Goal: Task Accomplishment & Management: Manage account settings

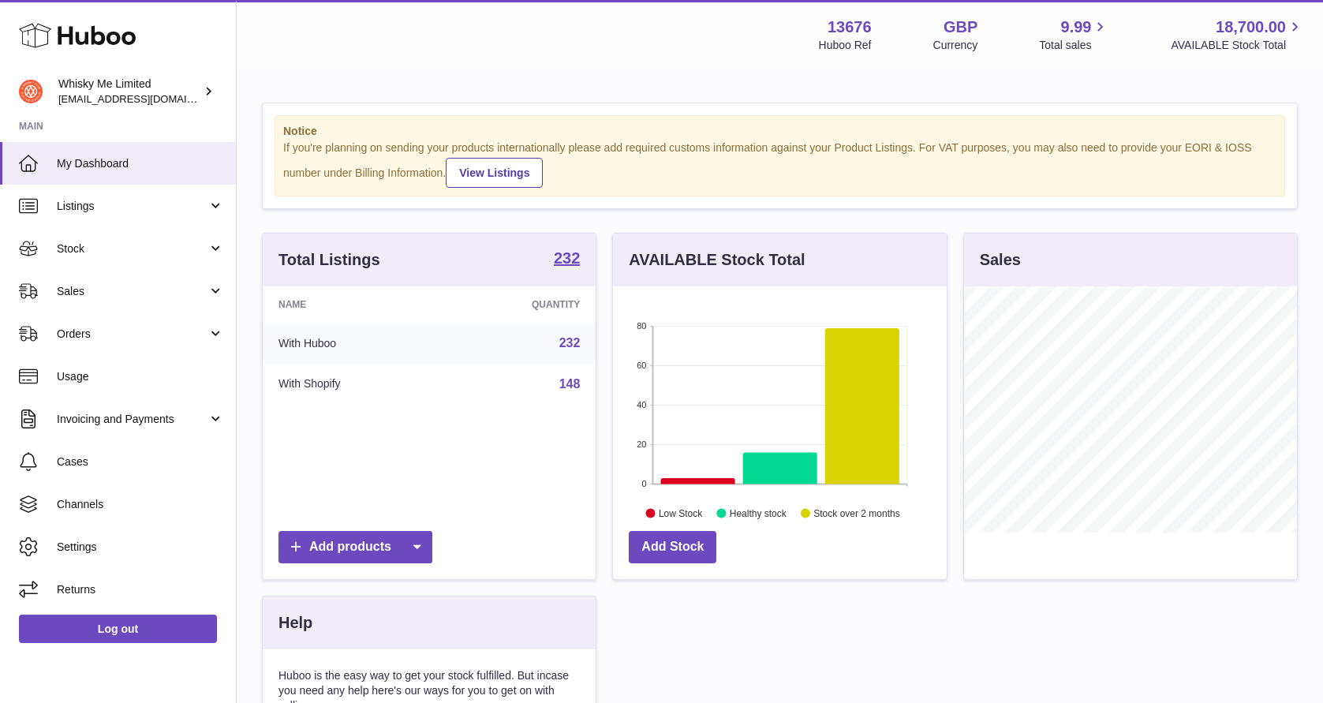
scroll to position [246, 333]
click at [122, 246] on span "Stock" at bounding box center [132, 248] width 151 height 15
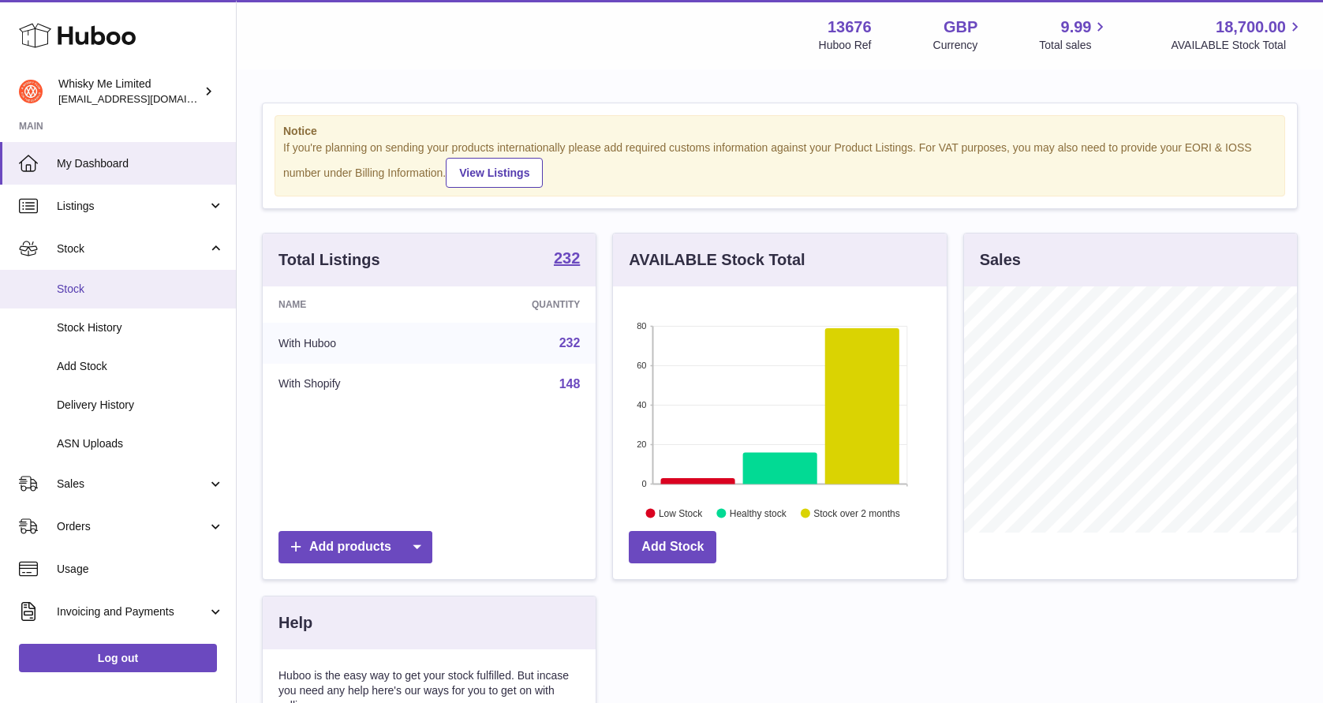
click at [122, 281] on link "Stock" at bounding box center [118, 289] width 236 height 39
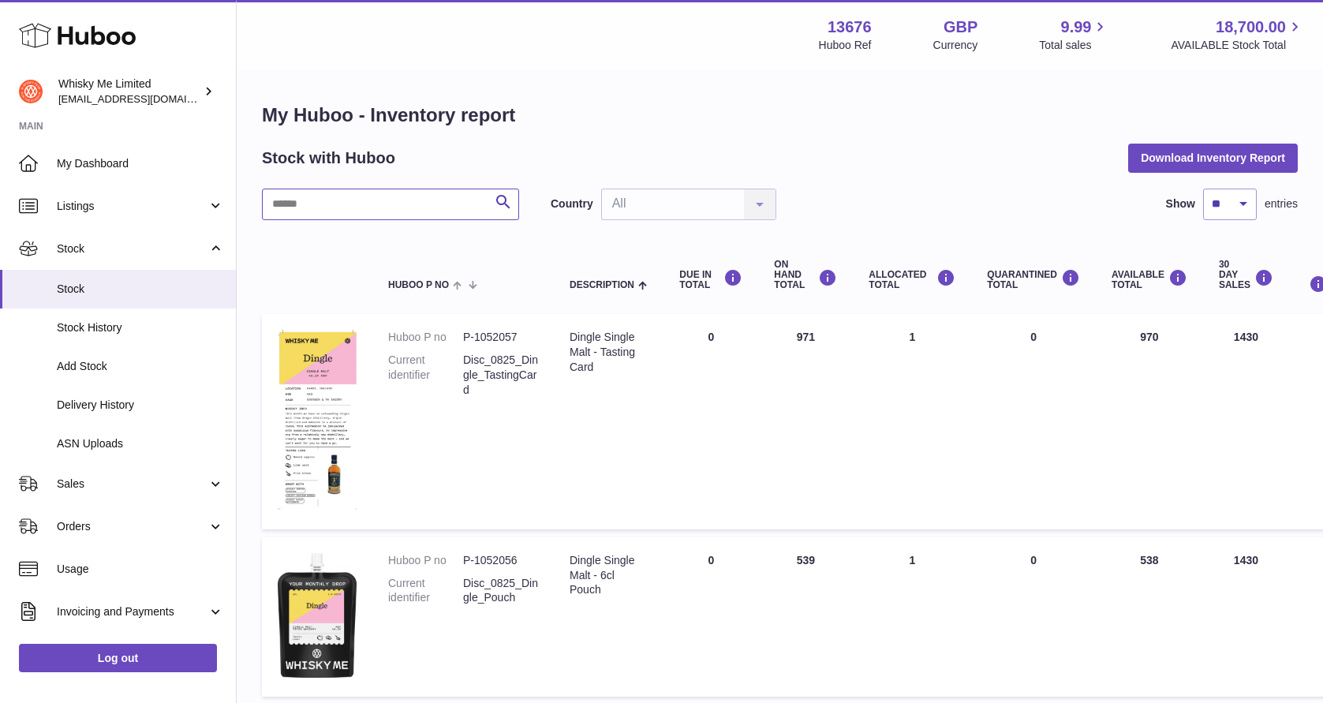
click at [383, 216] on input "text" at bounding box center [390, 205] width 257 height 32
type input "***"
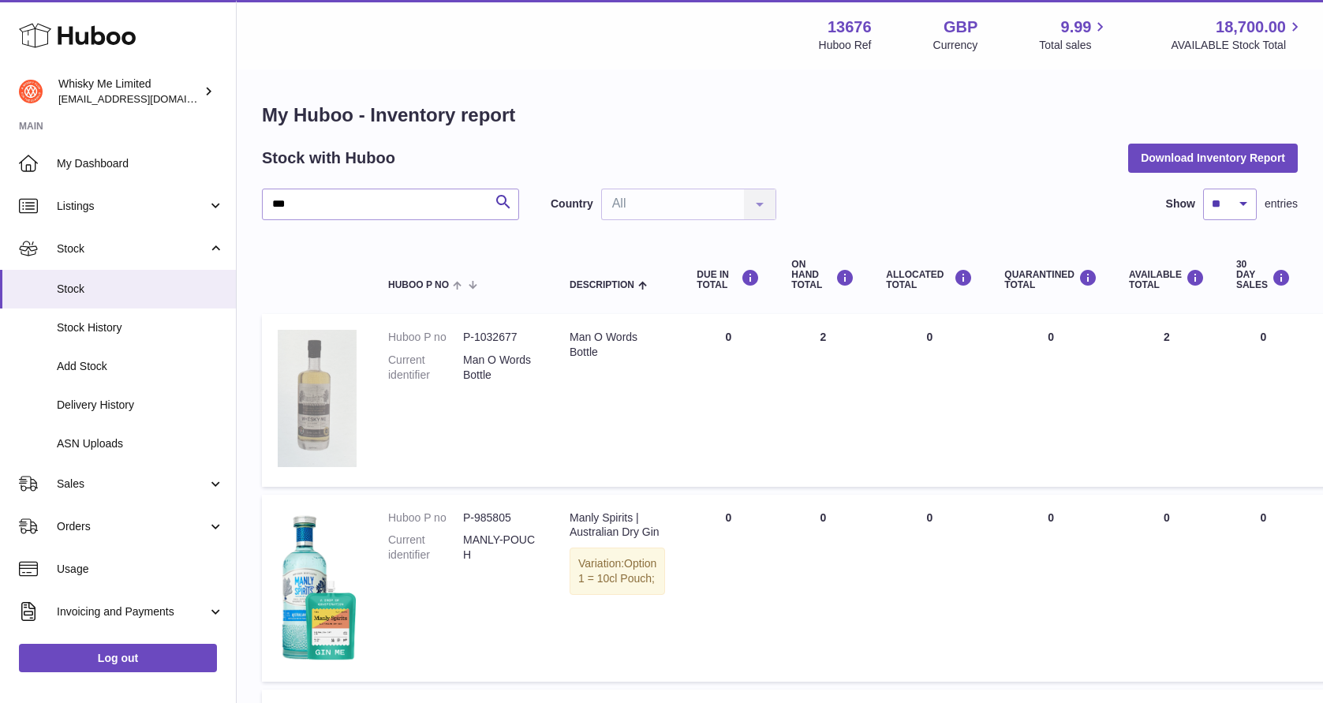
click at [324, 375] on img at bounding box center [317, 398] width 79 height 137
click at [498, 357] on dd "Man O Words Bottle" at bounding box center [500, 368] width 75 height 30
click at [570, 340] on div "Man O Words Bottle" at bounding box center [617, 345] width 95 height 30
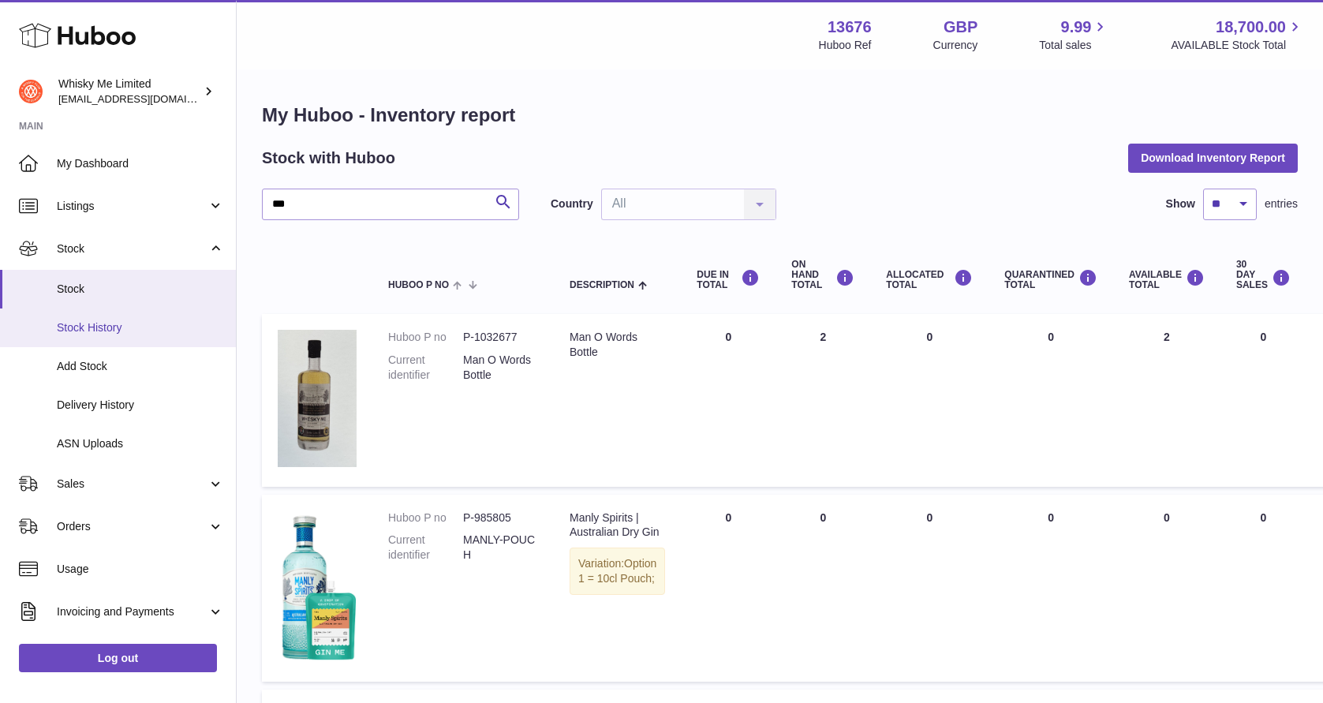
click at [163, 330] on span "Stock History" at bounding box center [140, 327] width 167 height 15
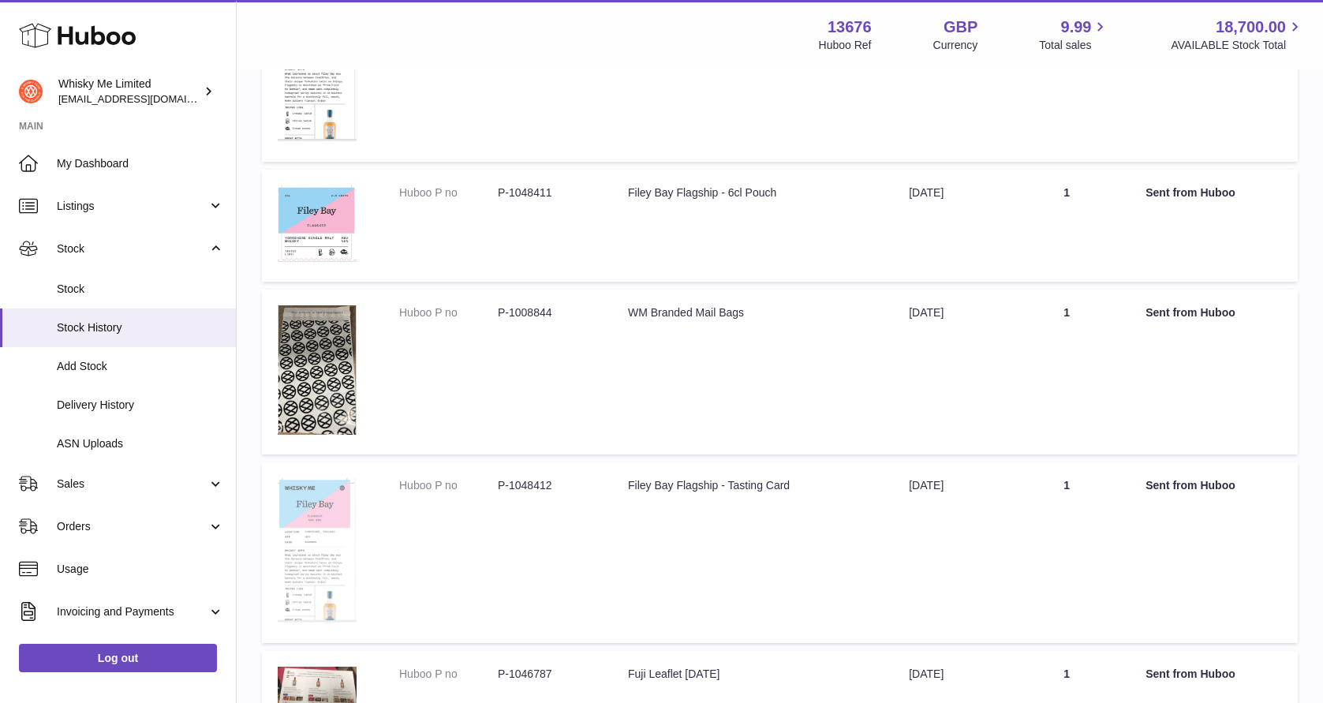
scroll to position [1409, 0]
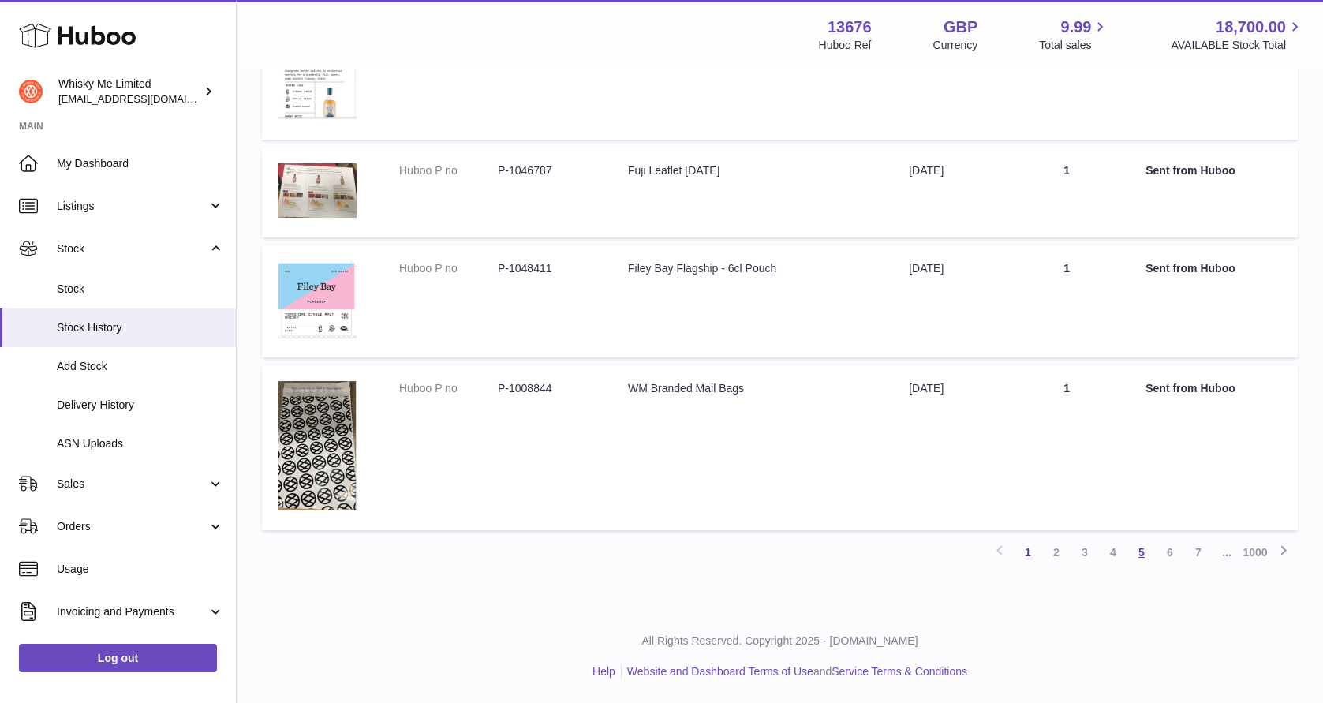
click at [1136, 556] on link "5" at bounding box center [1141, 552] width 28 height 28
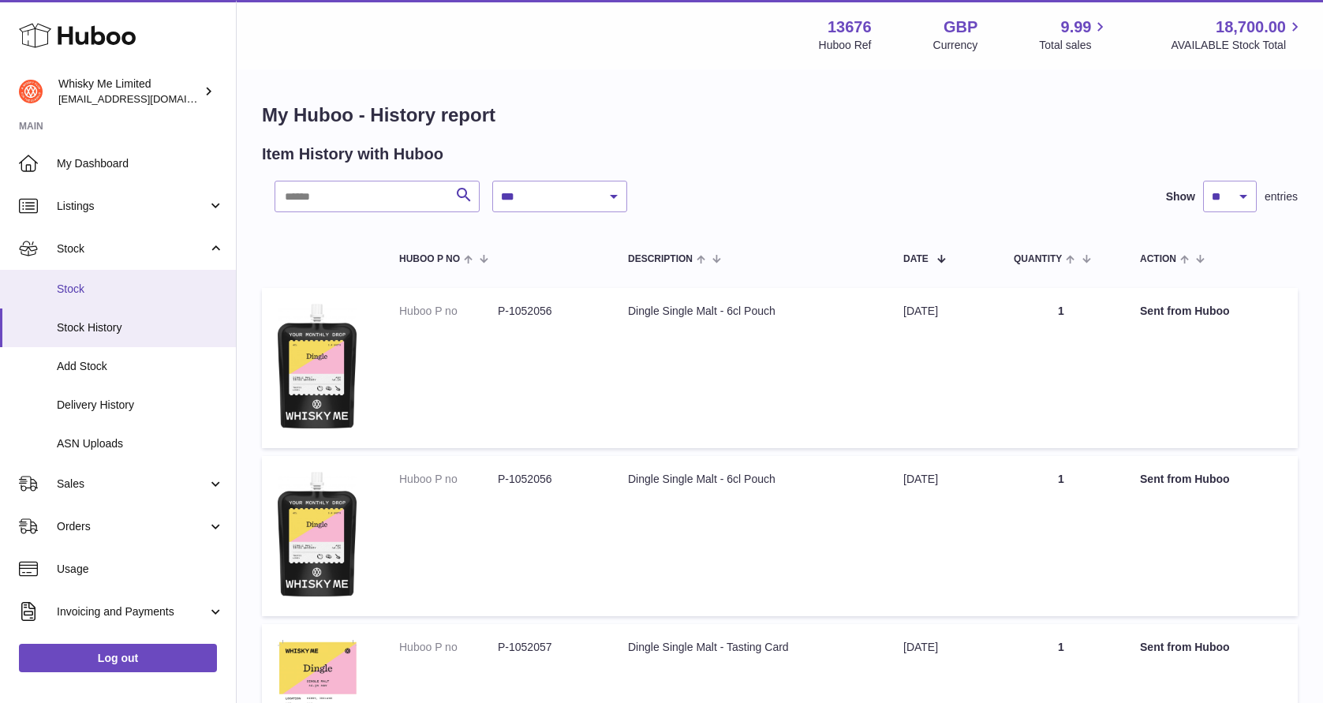
click at [91, 289] on span "Stock" at bounding box center [140, 289] width 167 height 15
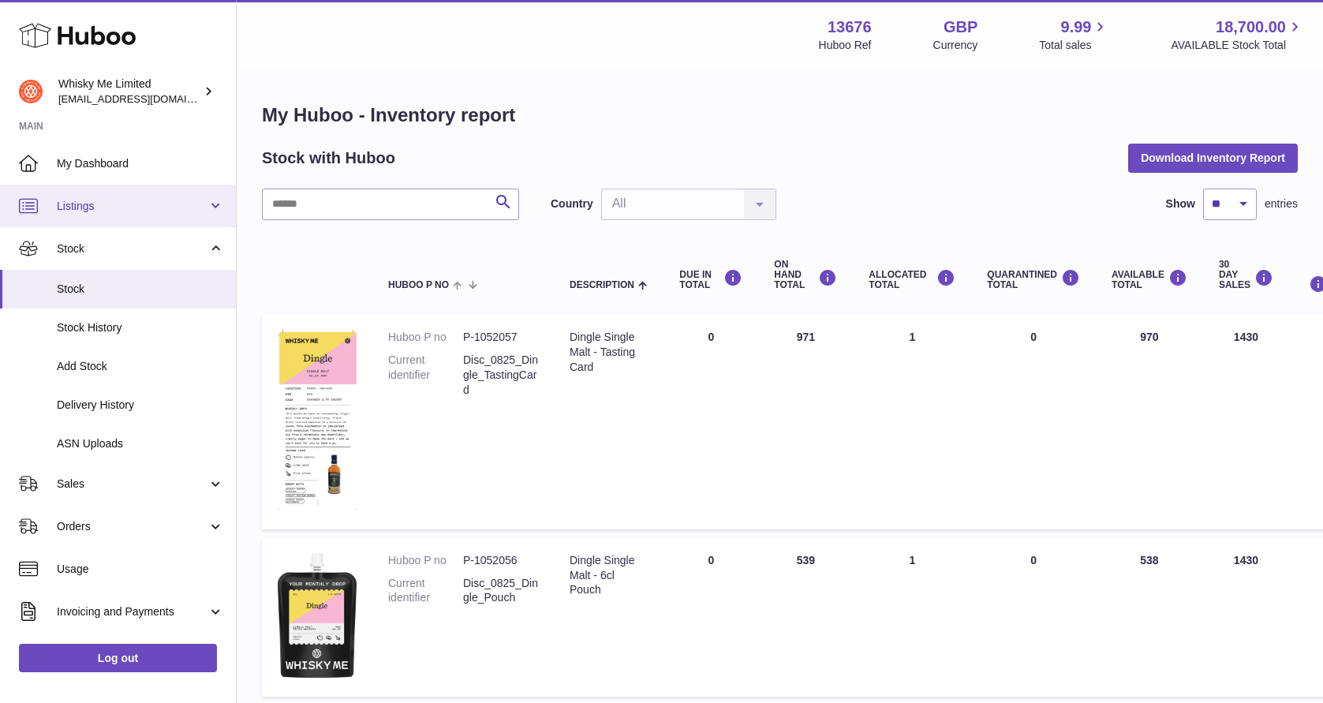
click at [88, 204] on span "Listings" at bounding box center [132, 206] width 151 height 15
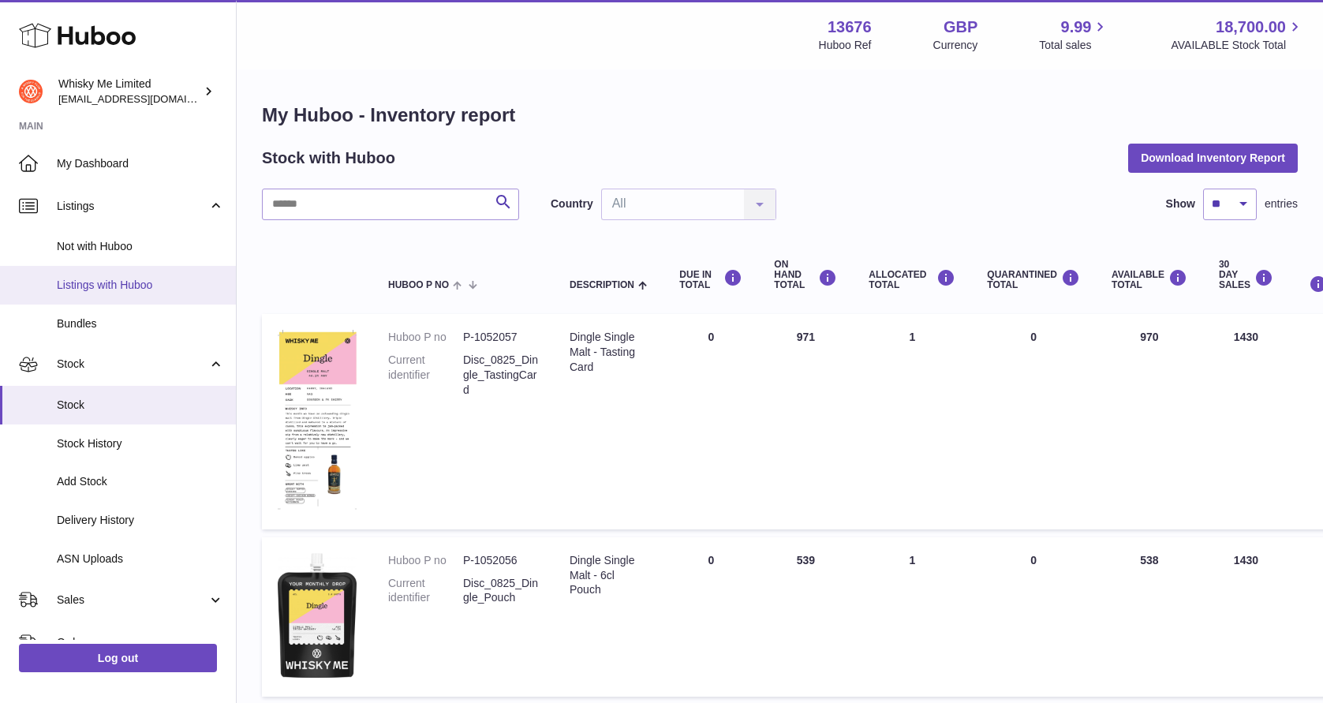
click at [121, 280] on span "Listings with Huboo" at bounding box center [140, 285] width 167 height 15
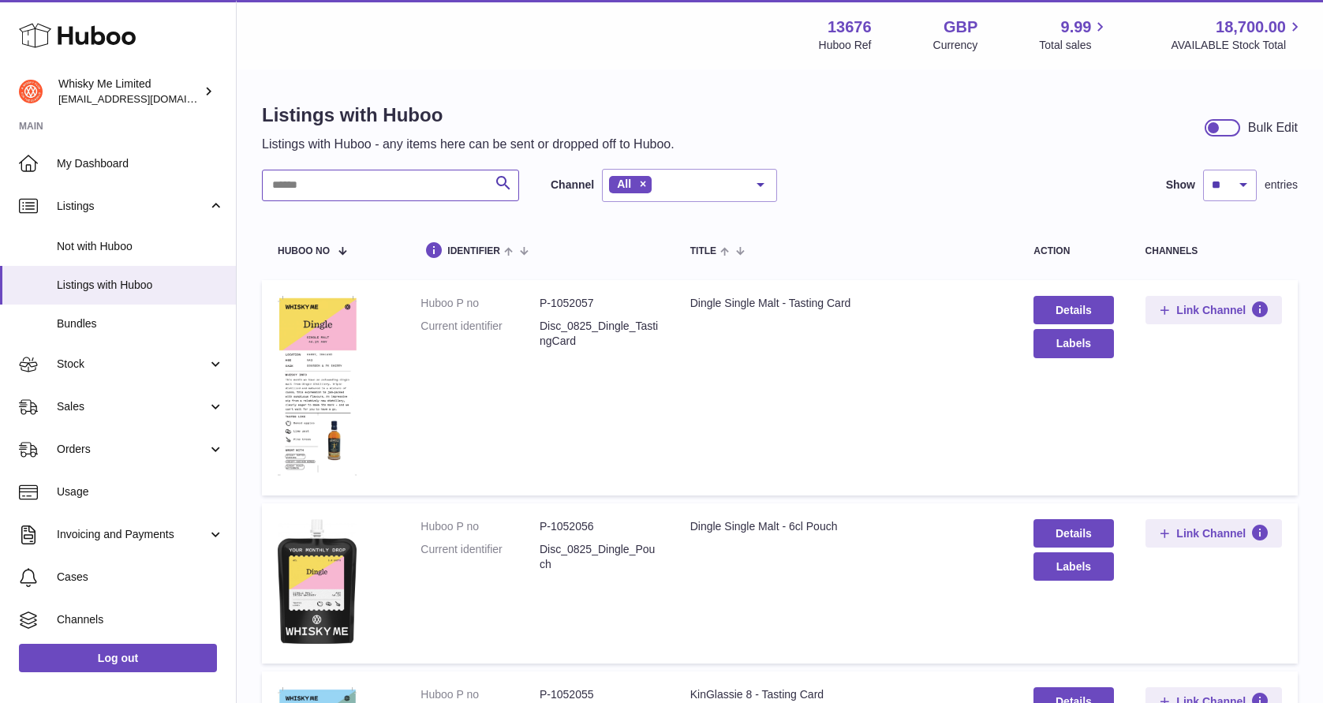
click at [395, 194] on input "text" at bounding box center [390, 186] width 257 height 32
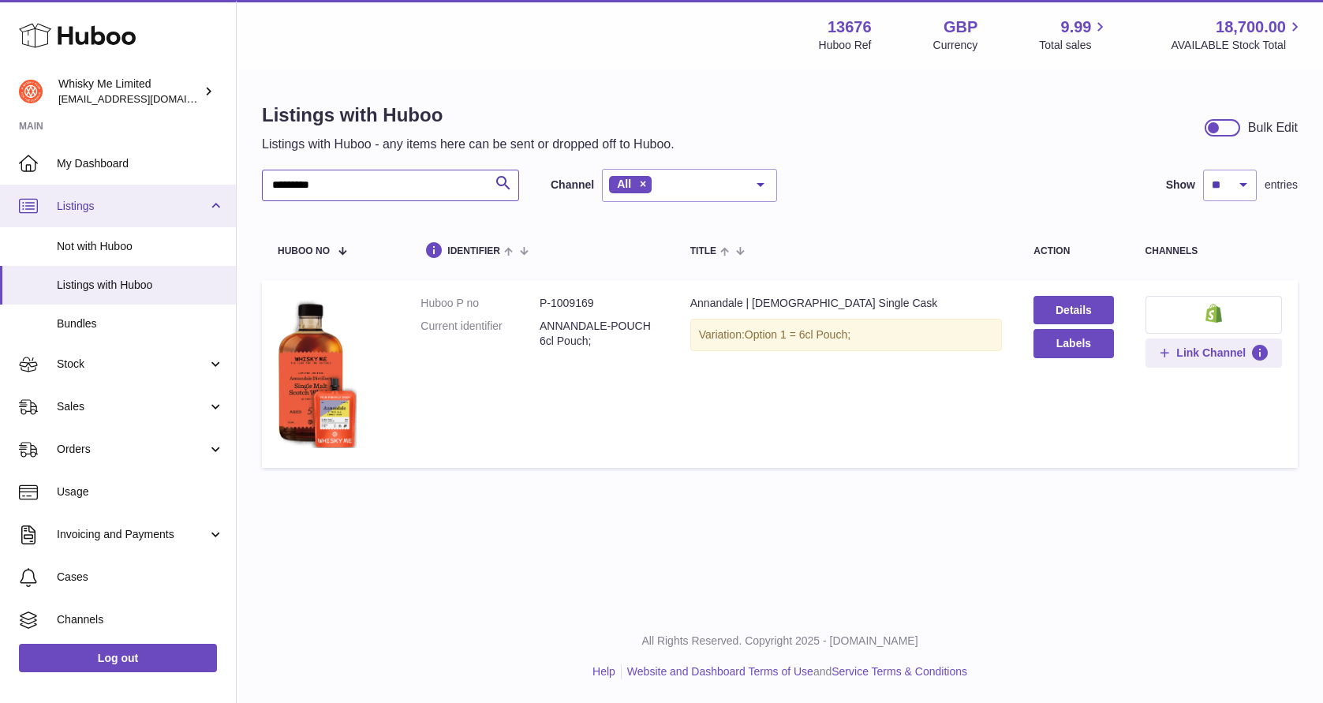
drag, startPoint x: 407, startPoint y: 192, endPoint x: 163, endPoint y: 196, distance: 243.8
click at [160, 198] on div "Huboo Whisky Me Limited orders@whiskyshop.com Main My Dashboard Listings Not wi…" at bounding box center [661, 351] width 1323 height 703
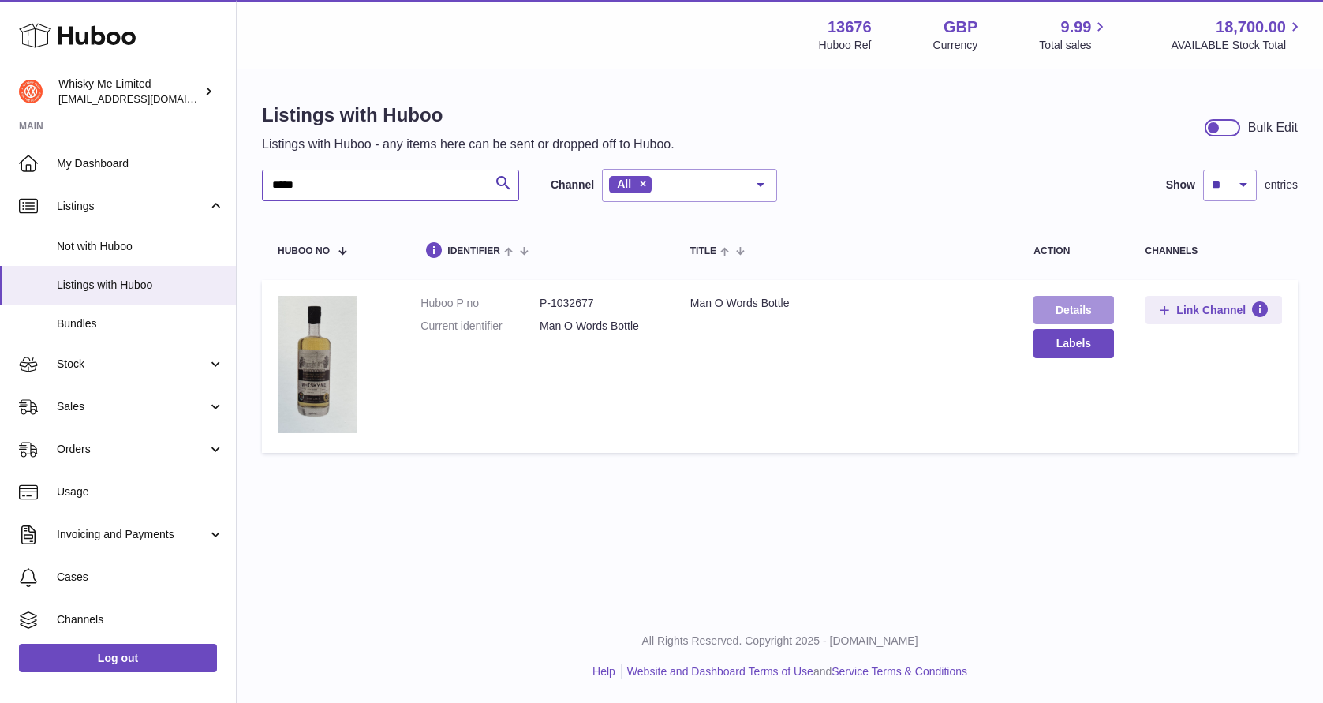
type input "*****"
click at [1062, 319] on link "Details" at bounding box center [1073, 310] width 80 height 28
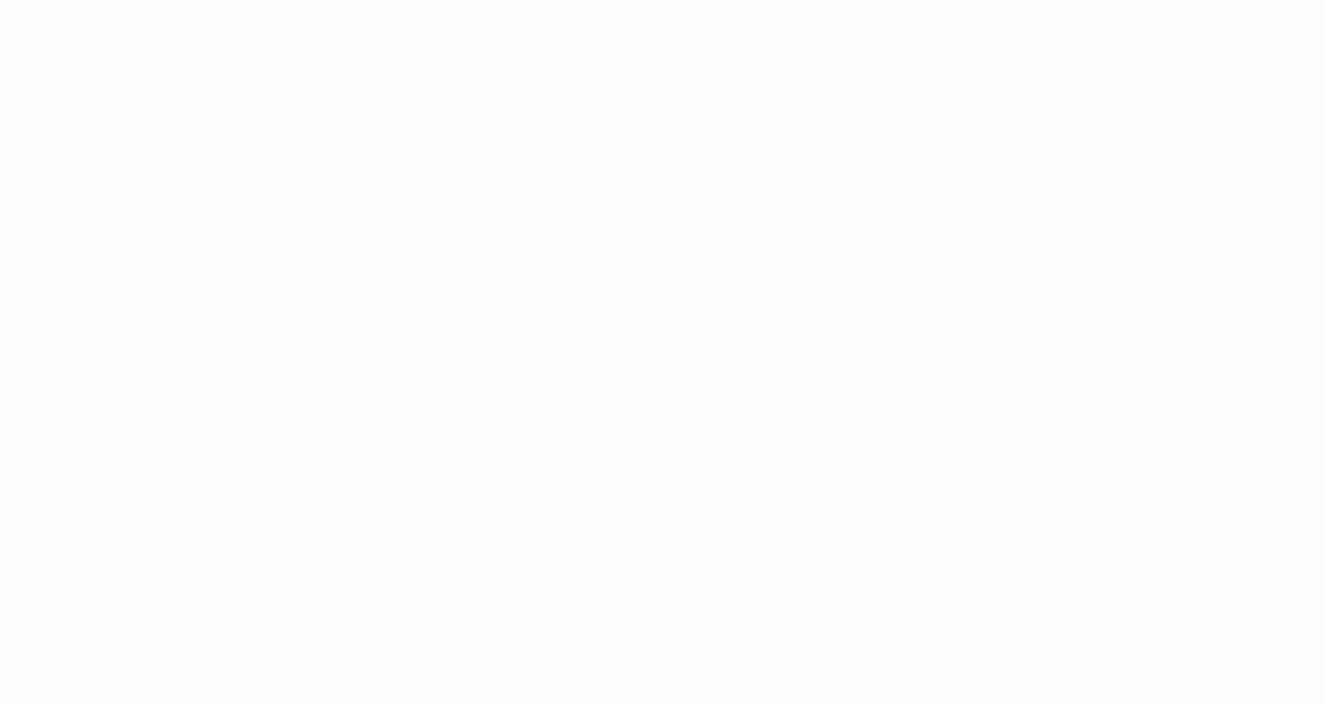
select select
select select "****"
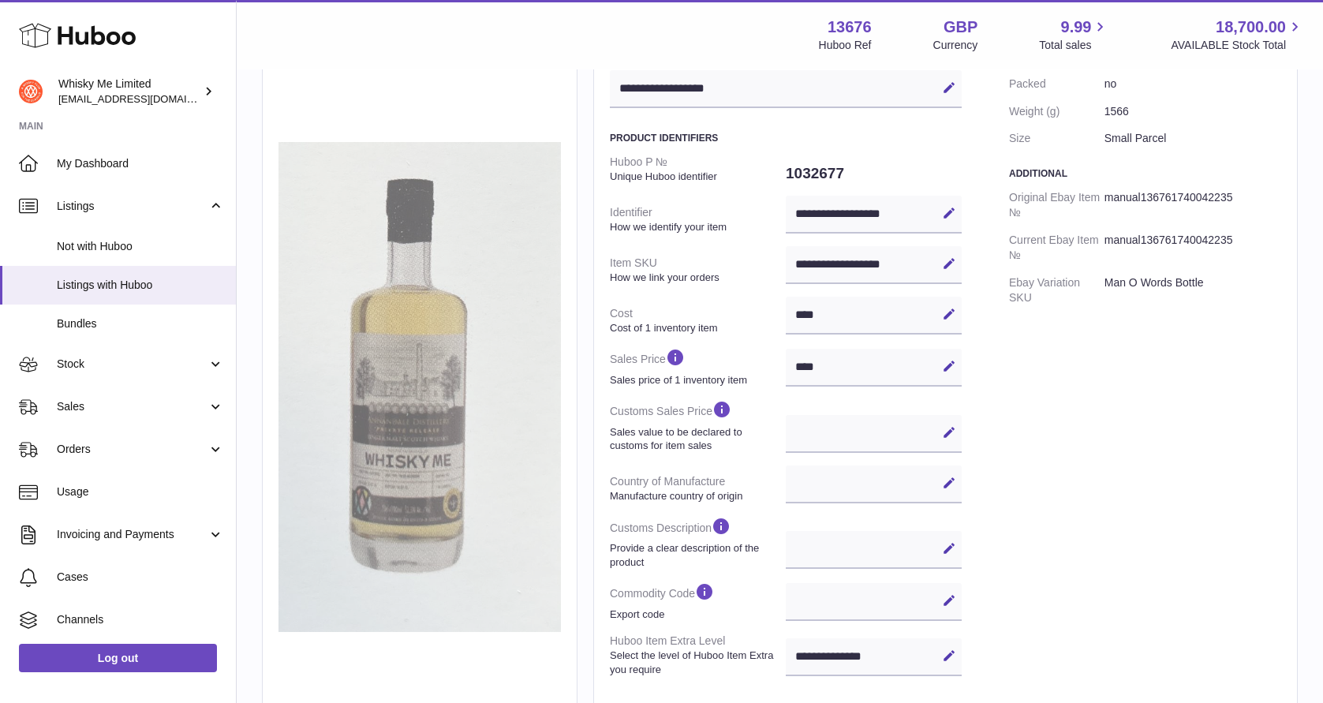
scroll to position [174, 0]
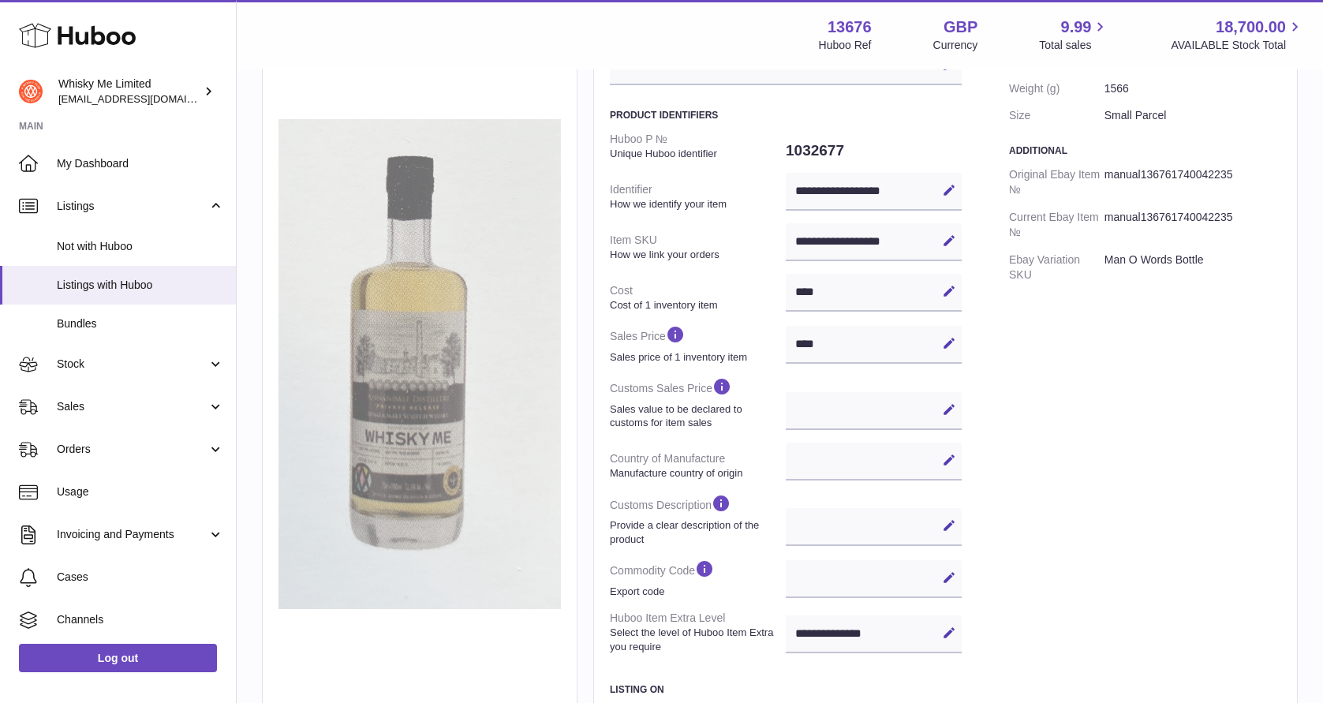
click at [474, 383] on img at bounding box center [419, 364] width 282 height 490
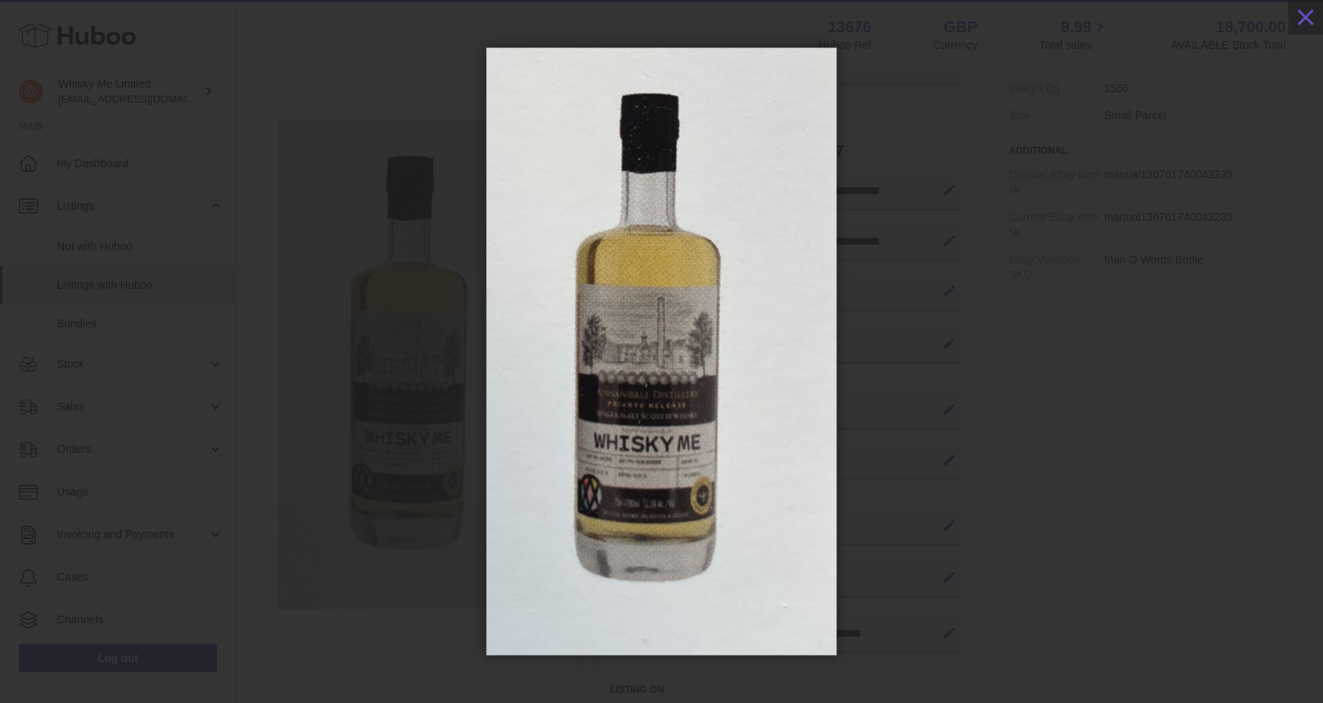
click at [925, 323] on div at bounding box center [661, 351] width 1323 height 608
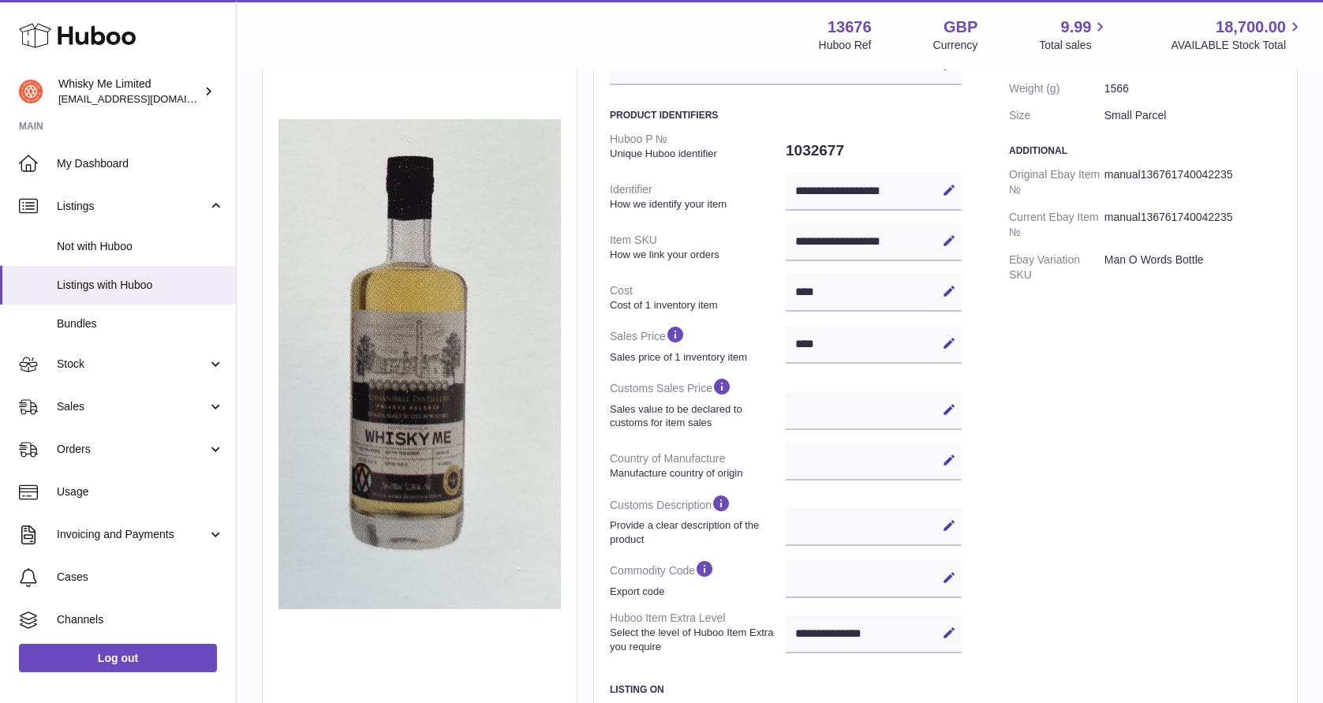
scroll to position [391, 0]
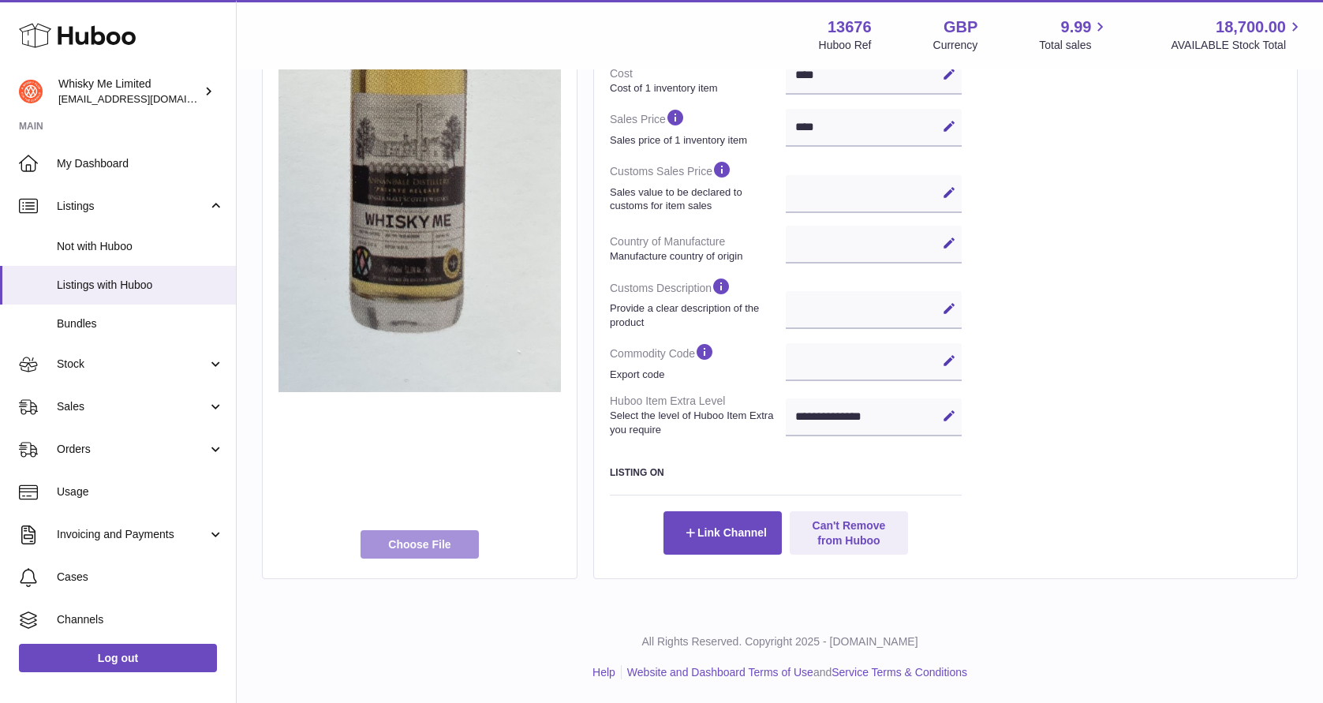
click at [409, 554] on label at bounding box center [419, 544] width 118 height 28
type input "**********"
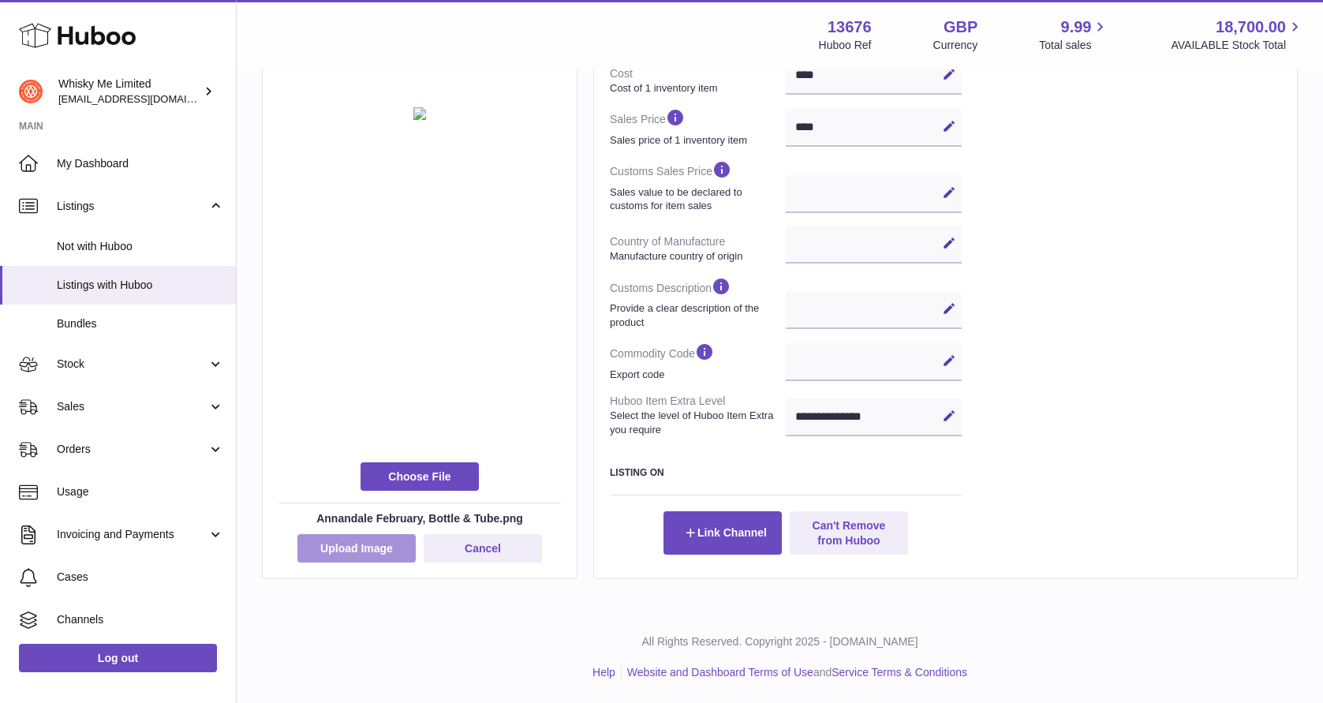
click at [345, 555] on button "Upload Image" at bounding box center [356, 548] width 118 height 28
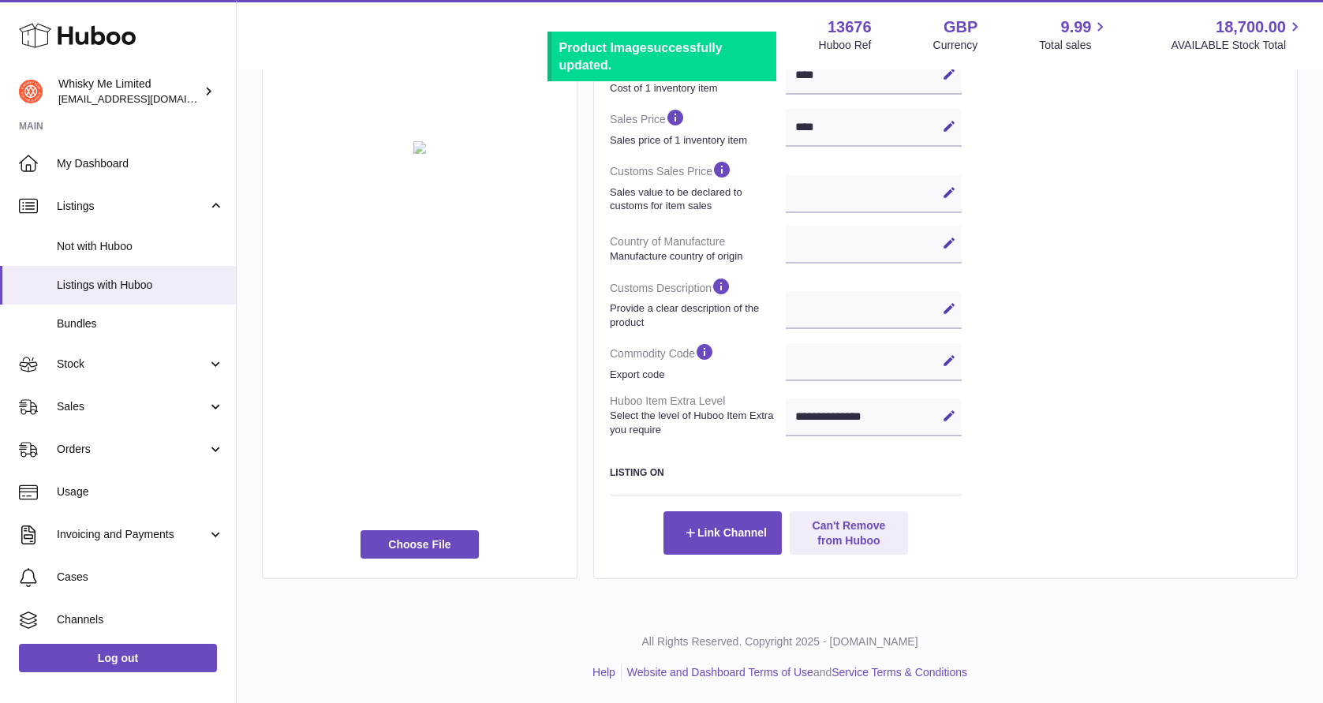
scroll to position [0, 0]
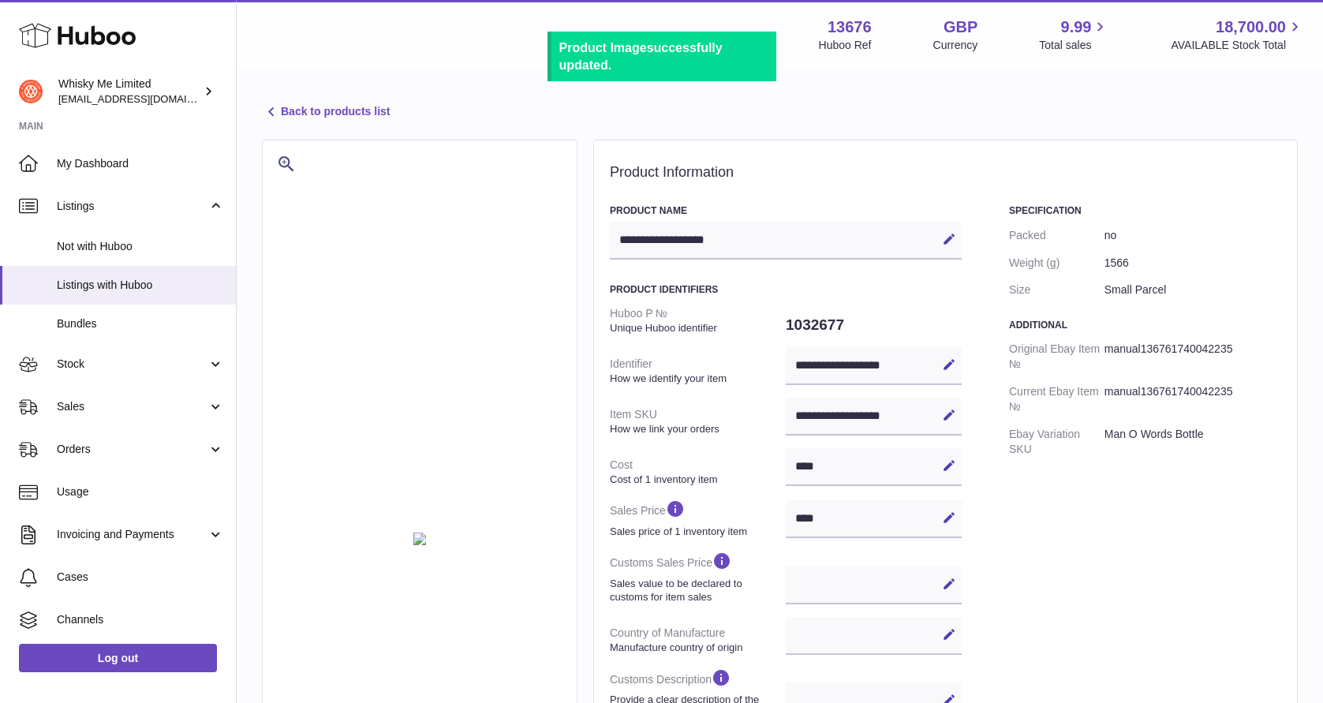
click at [332, 108] on link "Back to products list" at bounding box center [326, 112] width 128 height 19
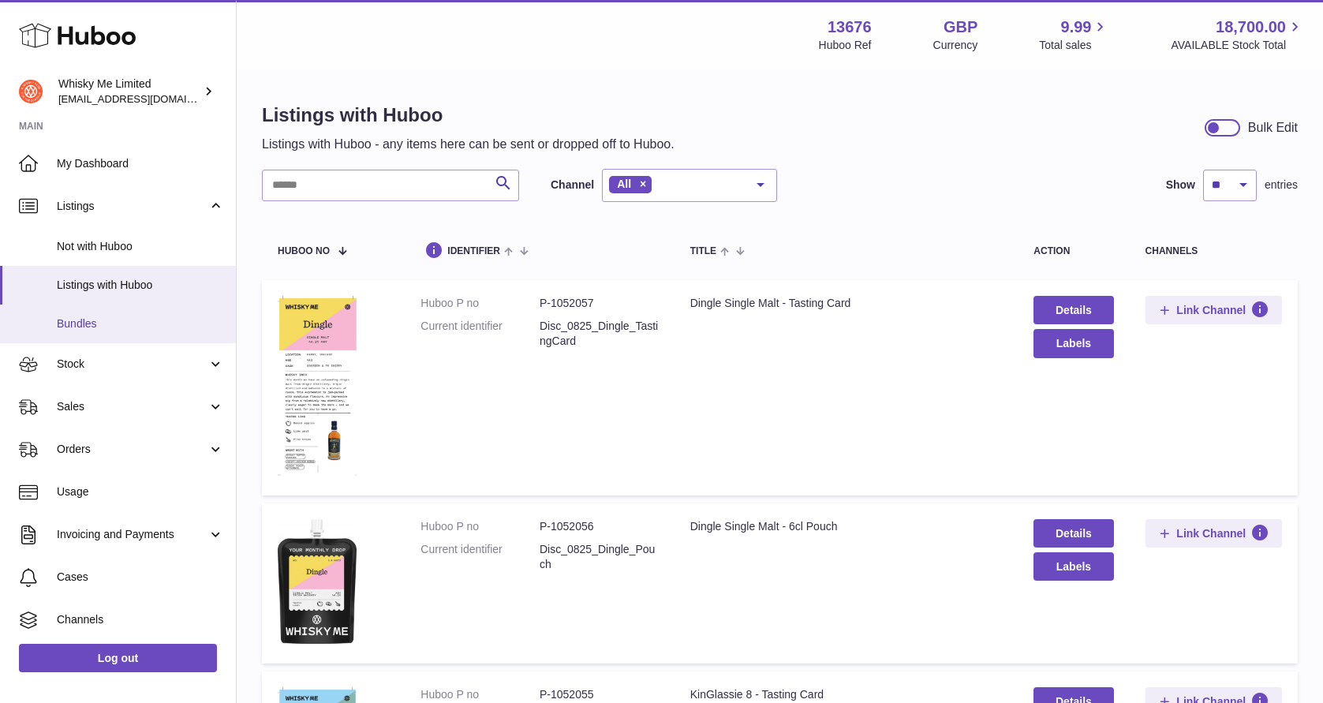
click at [156, 341] on link "Bundles" at bounding box center [118, 323] width 236 height 39
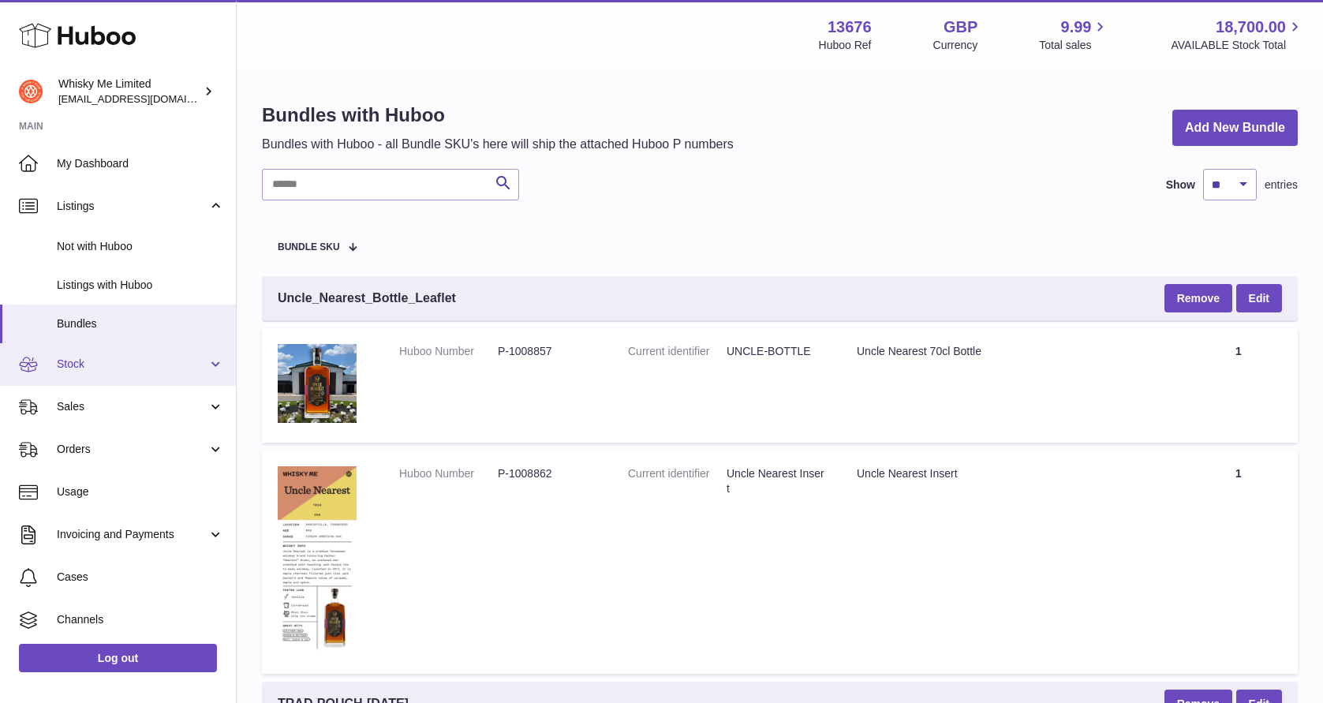
click at [142, 366] on span "Stock" at bounding box center [132, 364] width 151 height 15
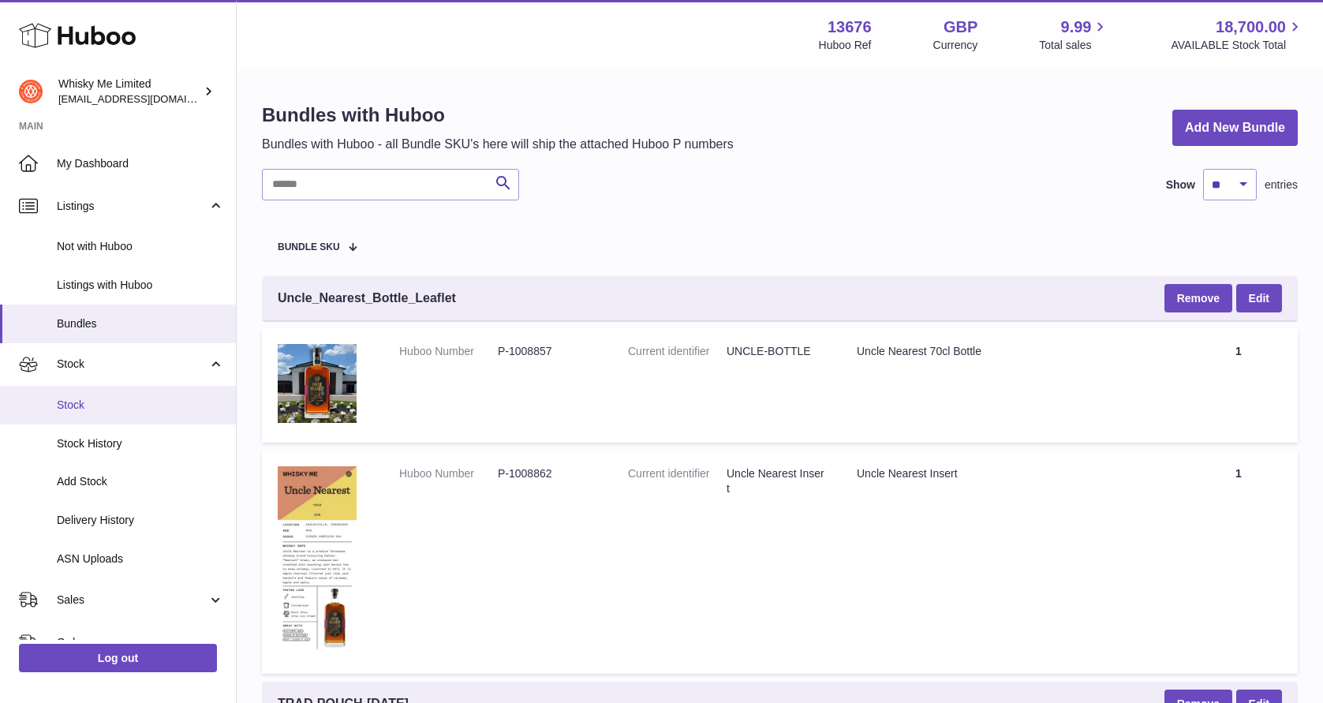
click at [144, 394] on link "Stock" at bounding box center [118, 405] width 236 height 39
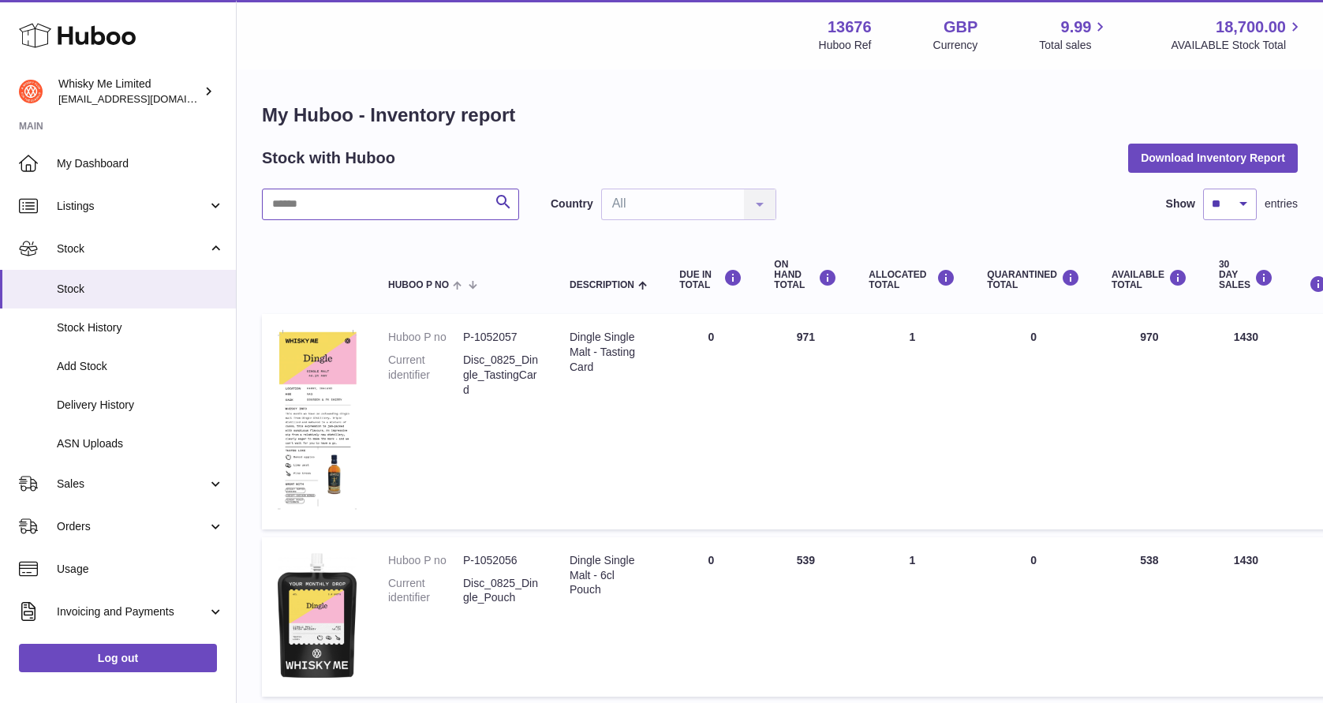
click at [374, 210] on input "text" at bounding box center [390, 205] width 257 height 32
type input "*****"
